Goal: Register for event/course

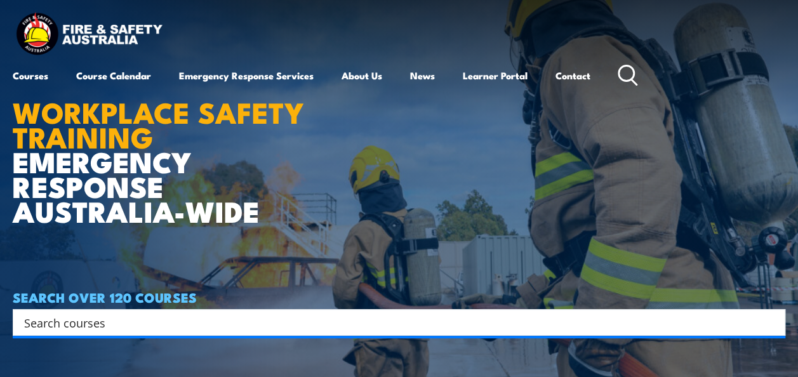
click at [293, 316] on input "Search input" at bounding box center [390, 322] width 733 height 19
type input "Confined space"
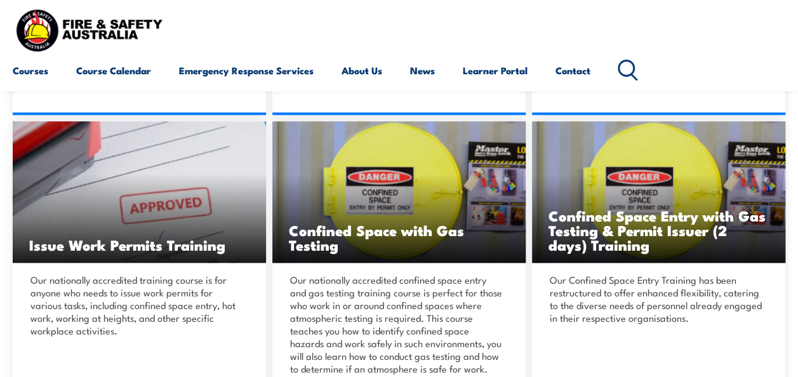
scroll to position [559, 0]
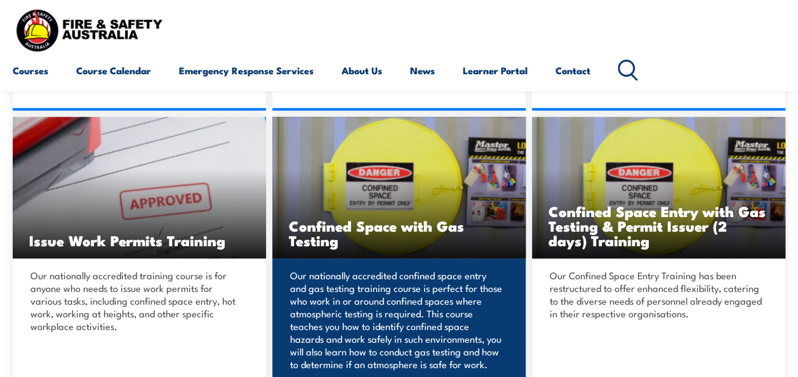
click at [453, 311] on p "Our nationally accredited confined space entry and gas testing training course …" at bounding box center [397, 320] width 214 height 102
click at [300, 229] on h3 "Confined Space with Gas Testing" at bounding box center [399, 232] width 220 height 29
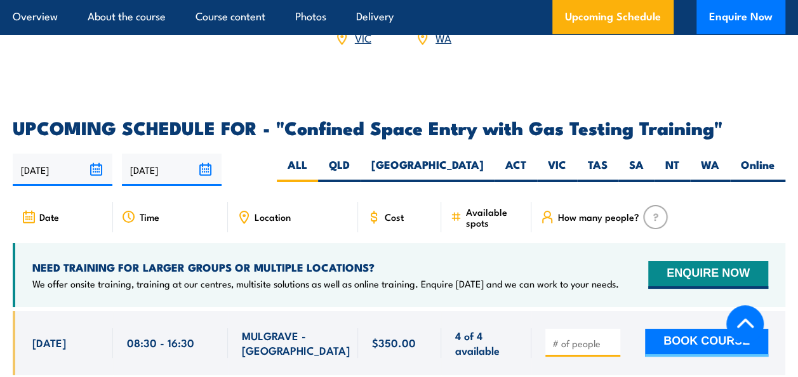
scroll to position [2185, 0]
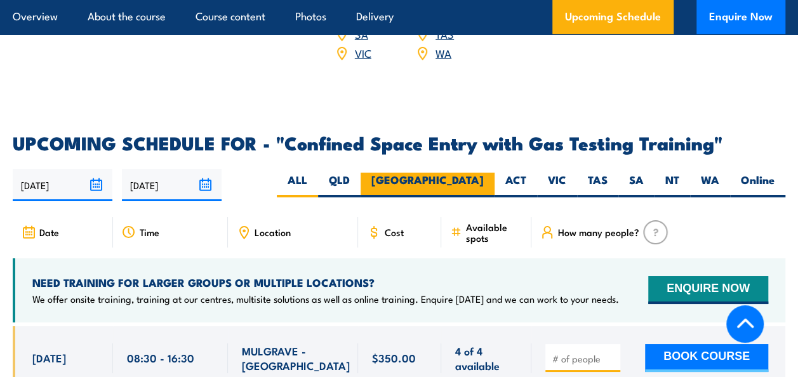
click at [471, 173] on label "[GEOGRAPHIC_DATA]" at bounding box center [428, 185] width 134 height 25
click at [484, 173] on input "[GEOGRAPHIC_DATA]" at bounding box center [488, 177] width 8 height 8
radio input "true"
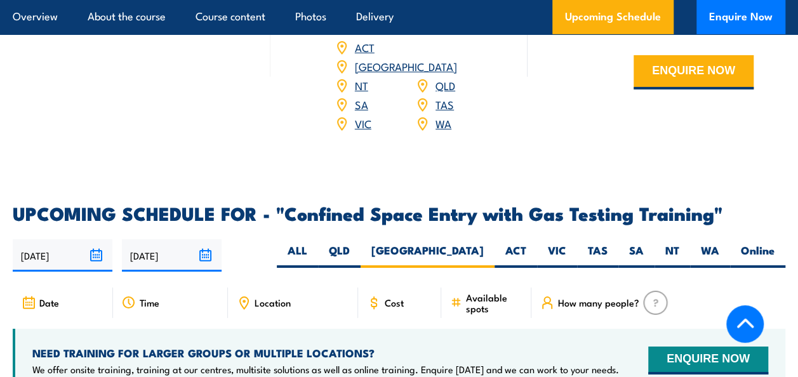
scroll to position [2085, 0]
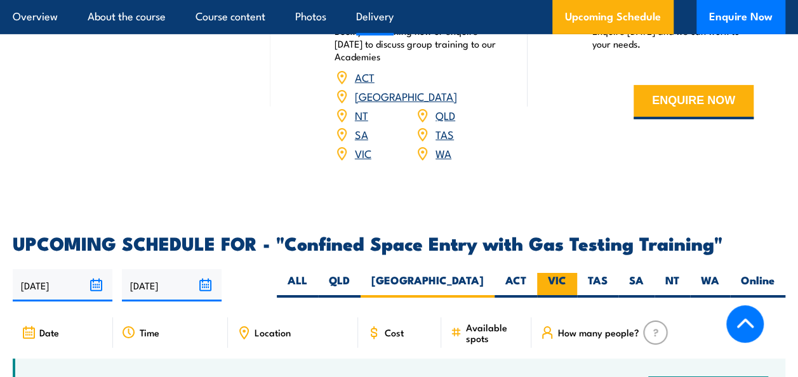
click at [552, 273] on label "VIC" at bounding box center [557, 285] width 40 height 25
click at [566, 273] on input "VIC" at bounding box center [570, 277] width 8 height 8
radio input "true"
